Goal: Find specific page/section: Find specific page/section

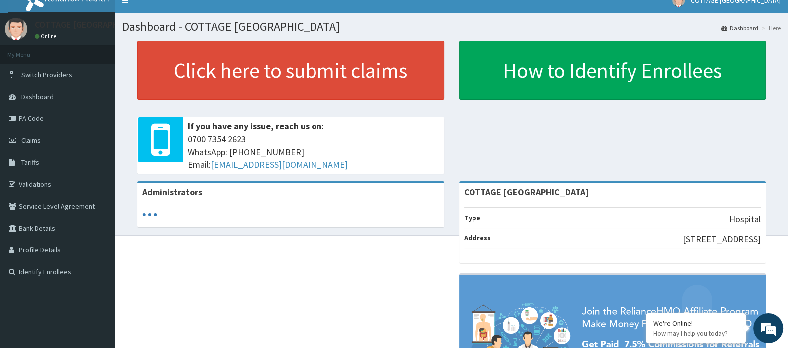
scroll to position [9, 0]
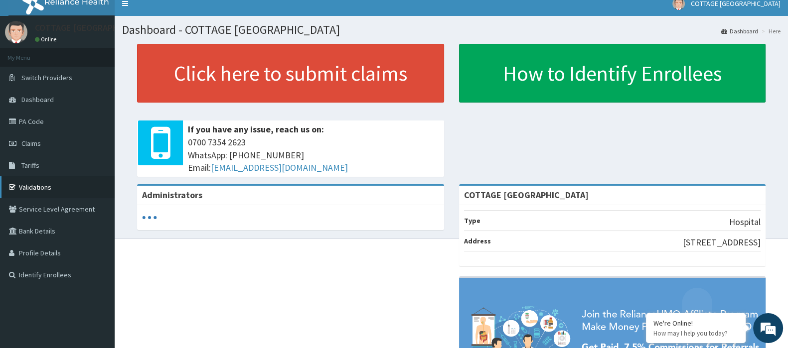
click at [22, 184] on link "Validations" at bounding box center [57, 187] width 115 height 22
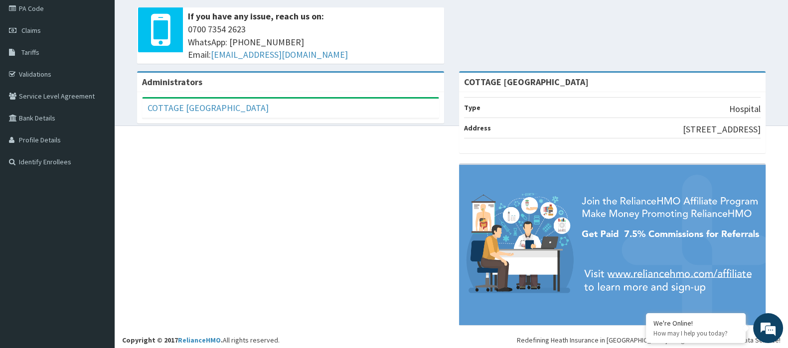
scroll to position [125, 0]
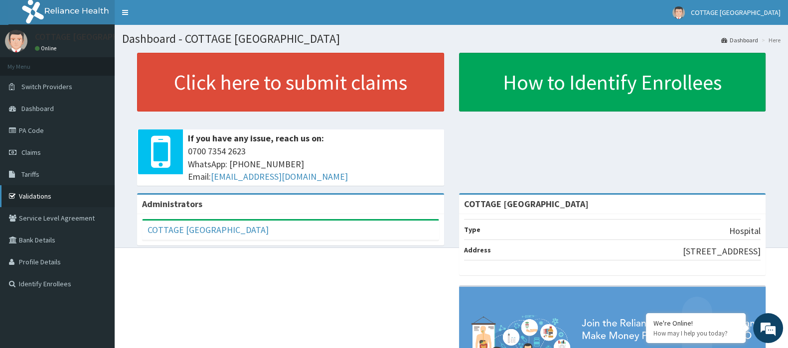
click at [44, 198] on link "Validations" at bounding box center [57, 196] width 115 height 22
